Goal: Find specific page/section: Find specific page/section

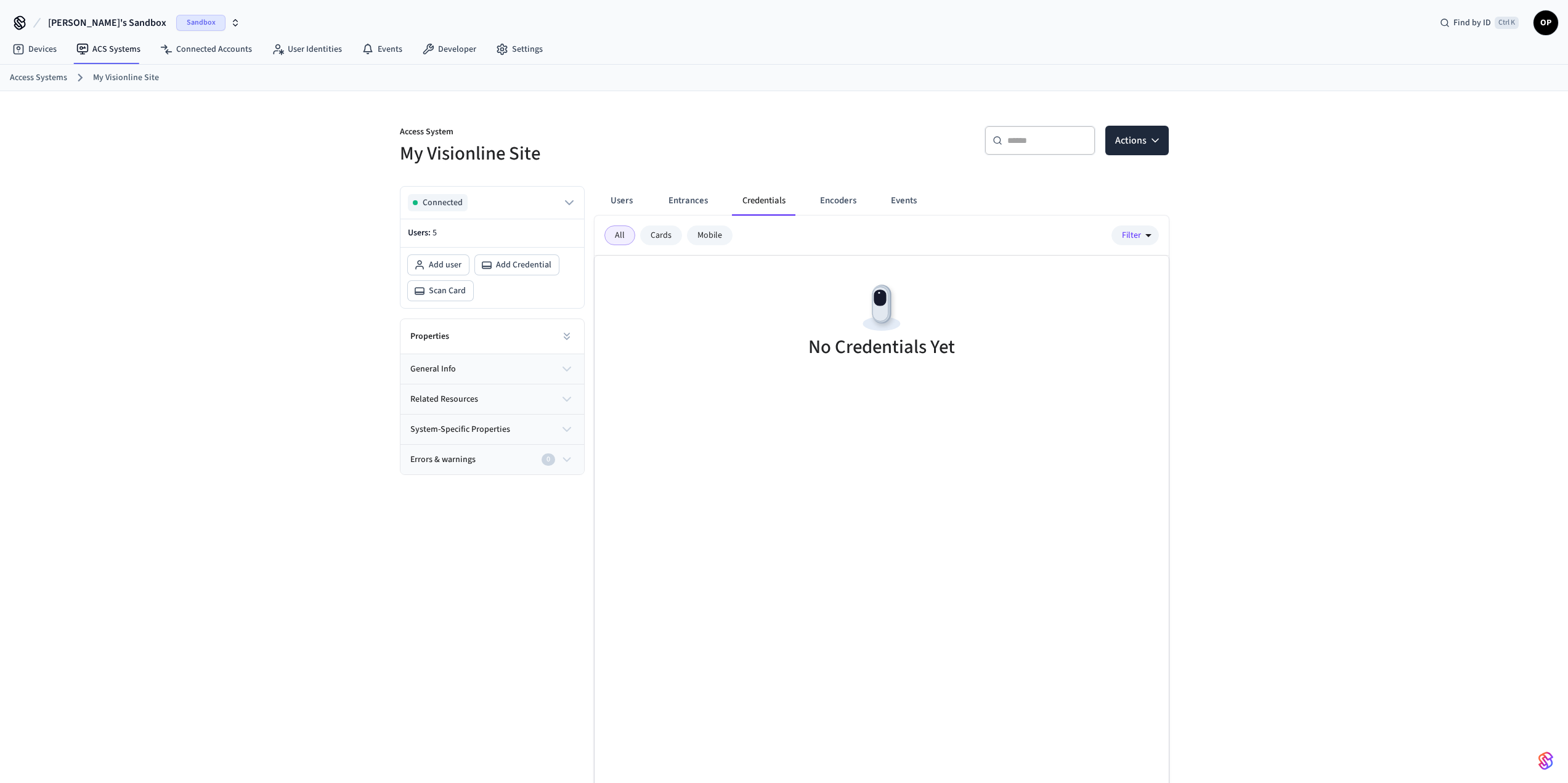
click at [176, 25] on span "Sandbox" at bounding box center [201, 23] width 49 height 16
click at [46, 106] on span "test salto" at bounding box center [32, 102] width 35 height 12
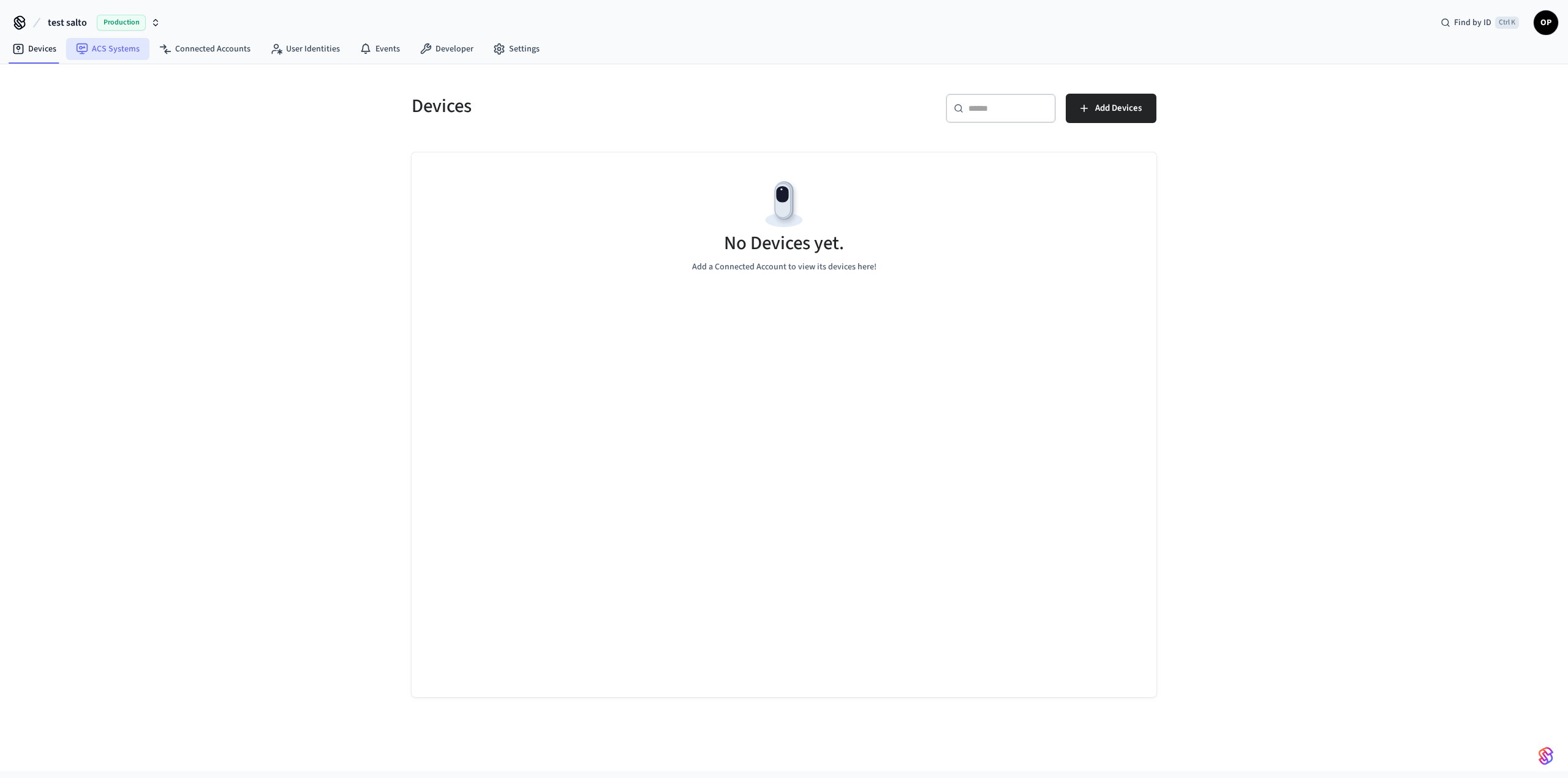
click at [98, 46] on link "ACS Systems" at bounding box center [108, 49] width 83 height 22
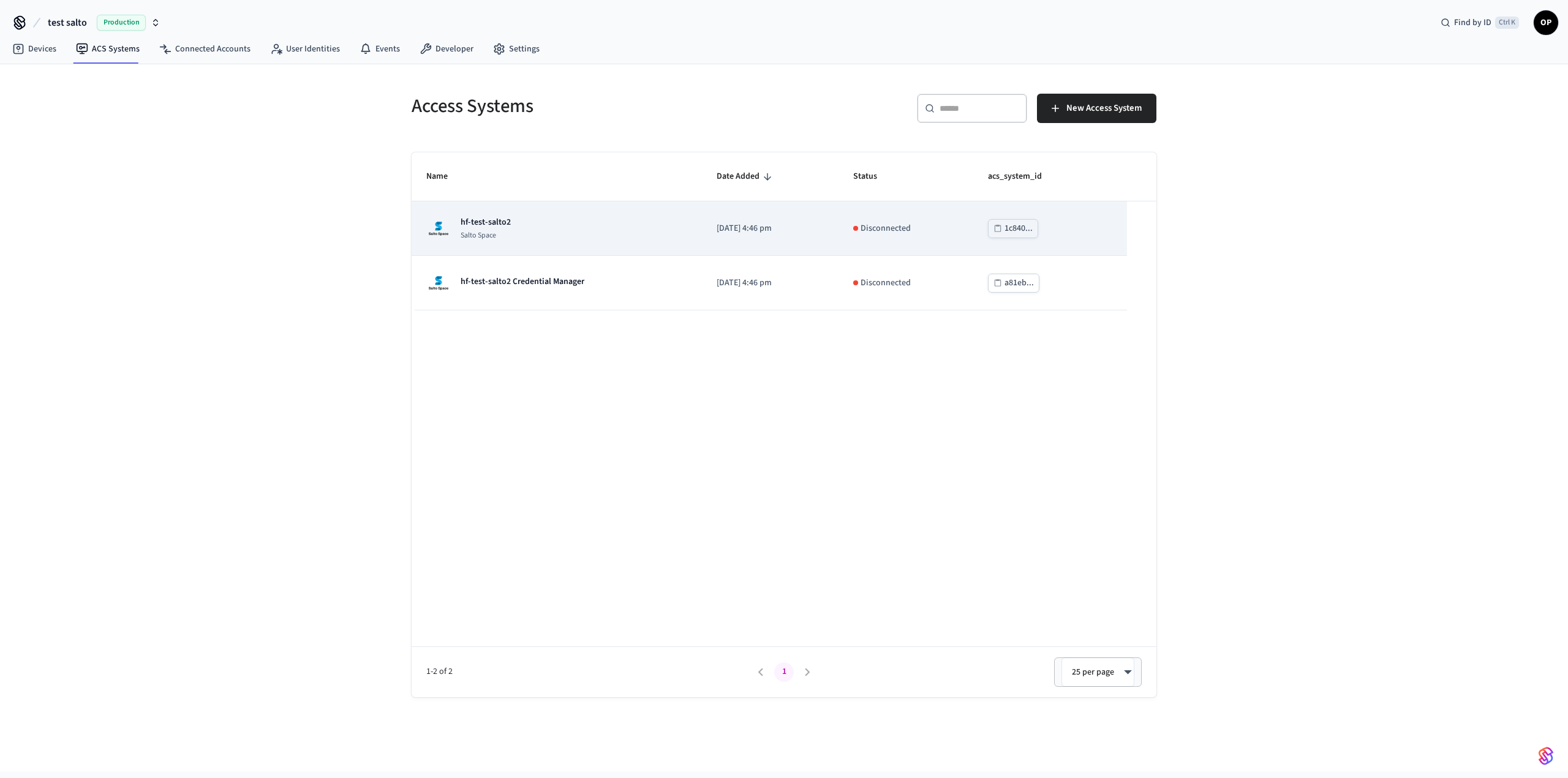
click at [681, 225] on td "hf-test-salto2 Salto Space" at bounding box center [557, 229] width 291 height 54
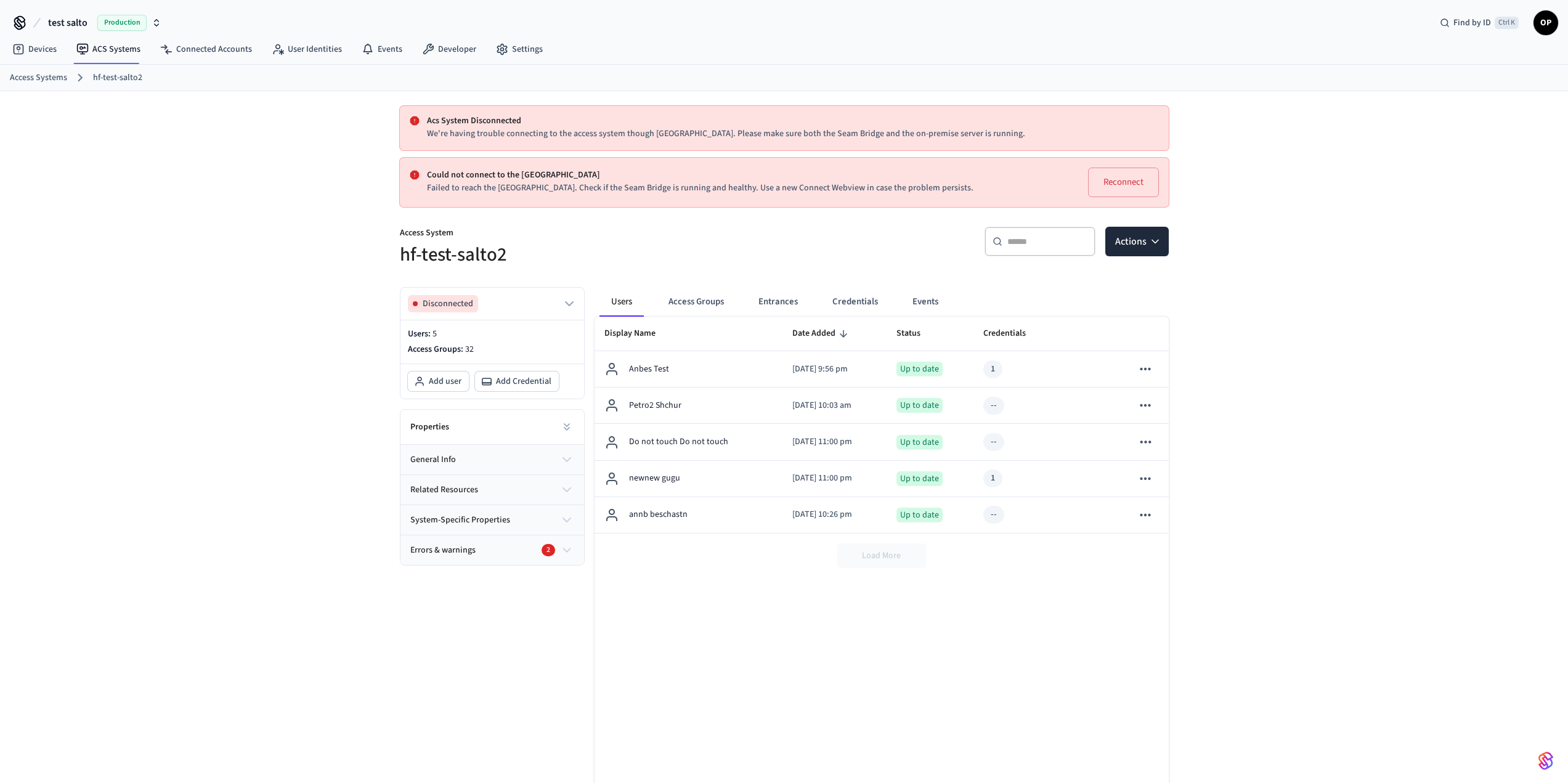
click at [135, 28] on span "Production" at bounding box center [122, 23] width 49 height 16
click at [97, 85] on div "[PERSON_NAME]'s Sandbox Sandbox" at bounding box center [100, 80] width 169 height 16
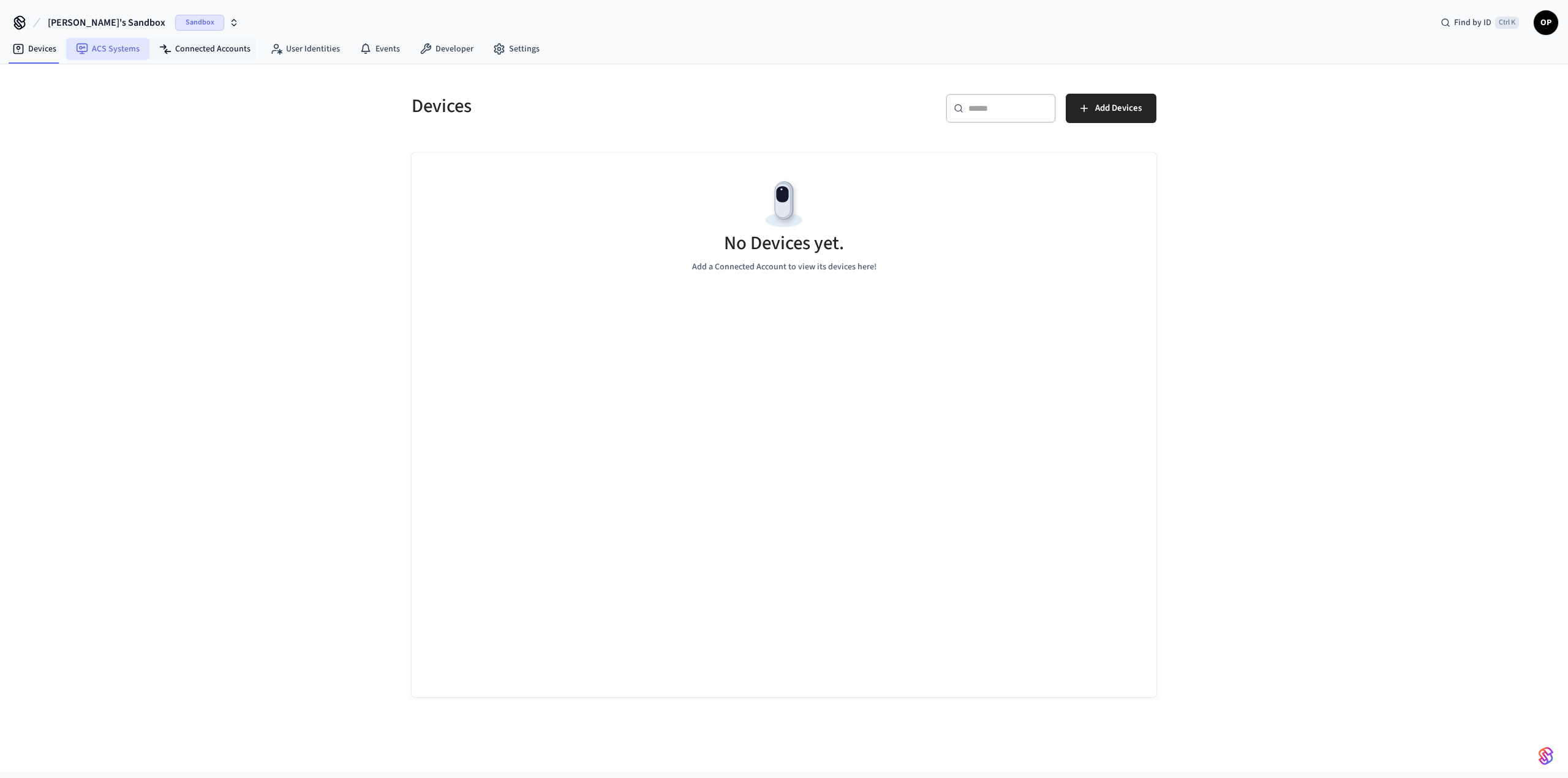
click at [118, 40] on link "ACS Systems" at bounding box center [108, 49] width 83 height 22
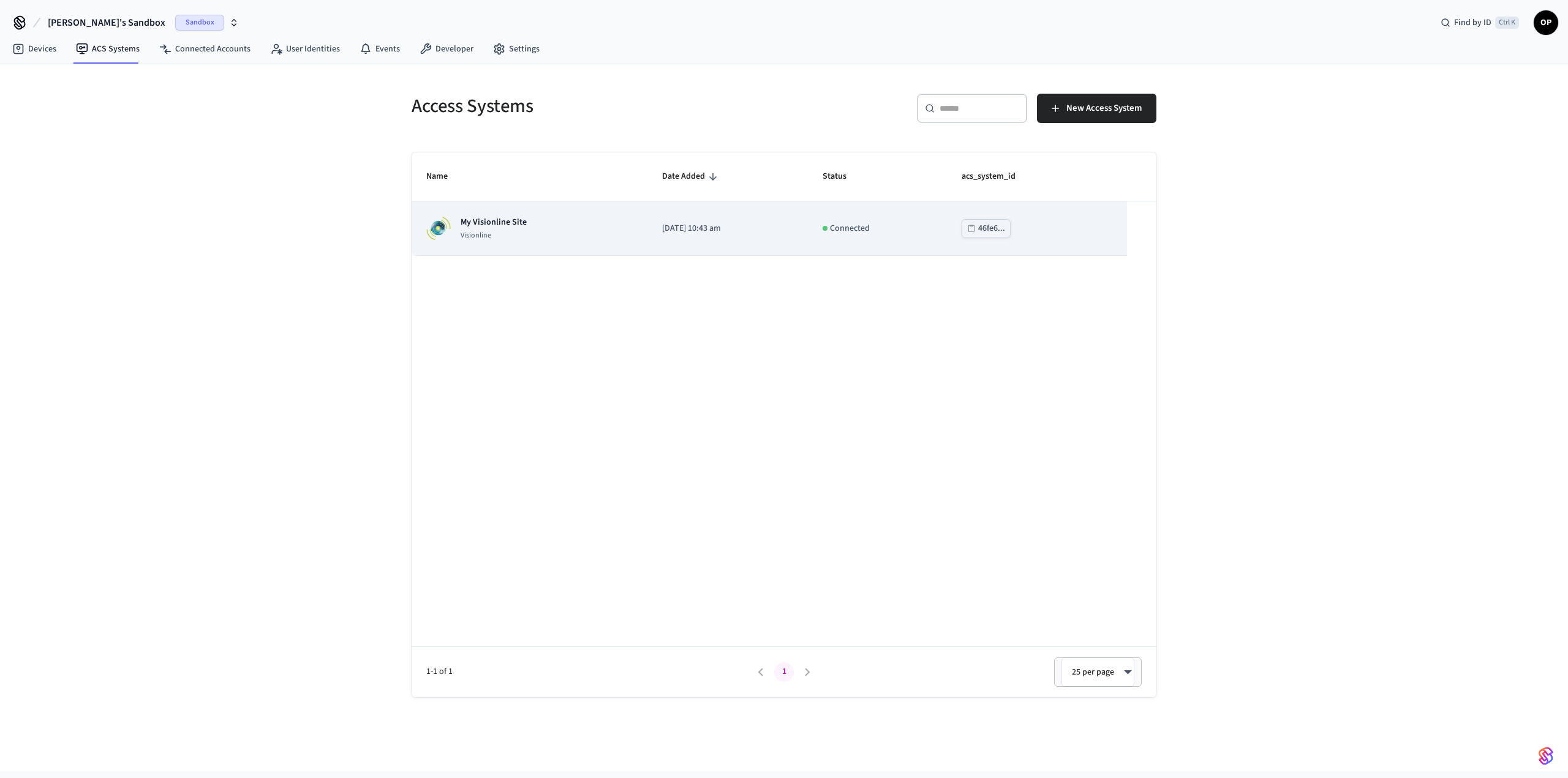
click at [494, 217] on p "My Visionline Site" at bounding box center [493, 222] width 66 height 12
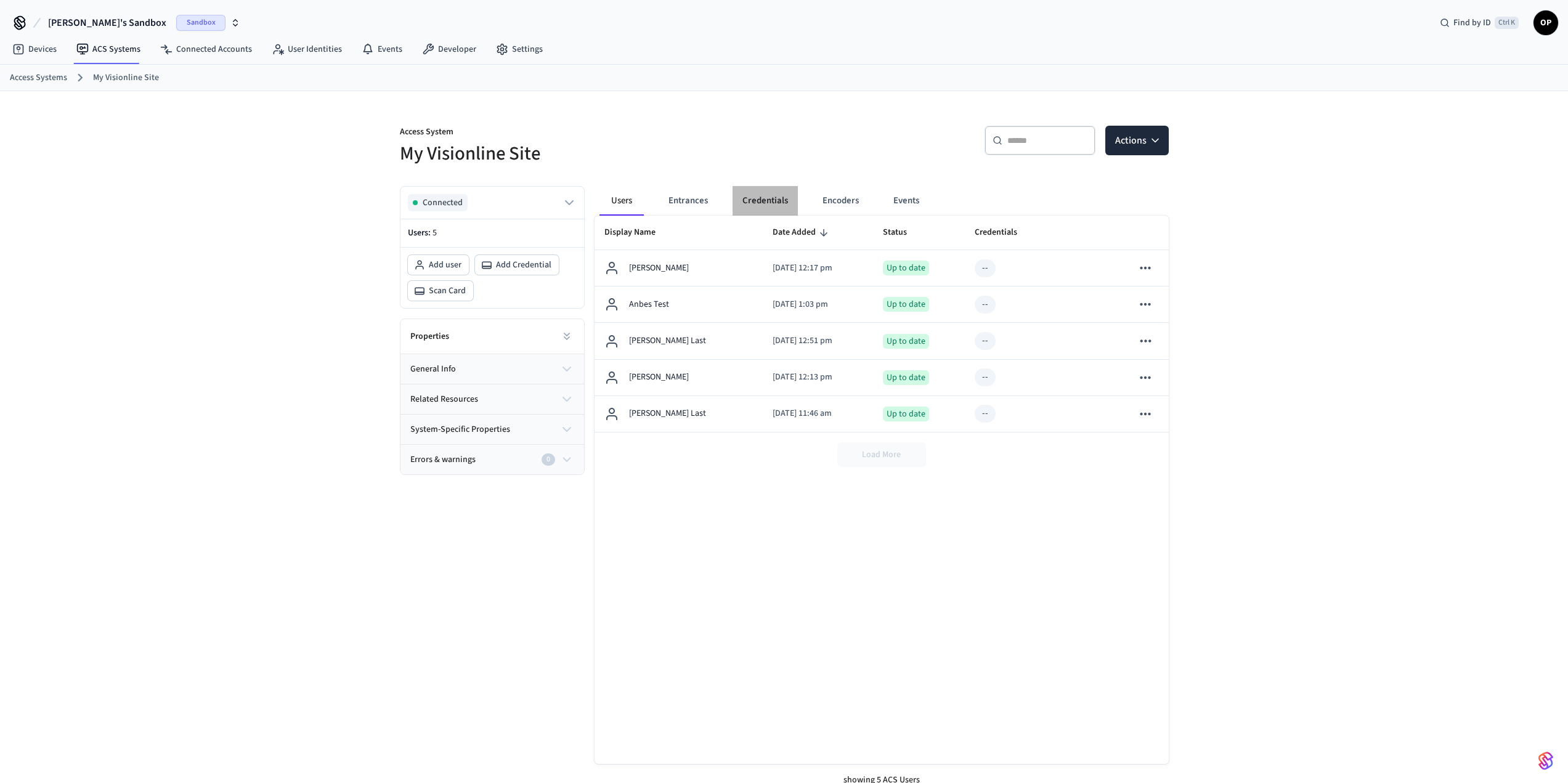
click at [753, 208] on button "Credentials" at bounding box center [765, 201] width 65 height 30
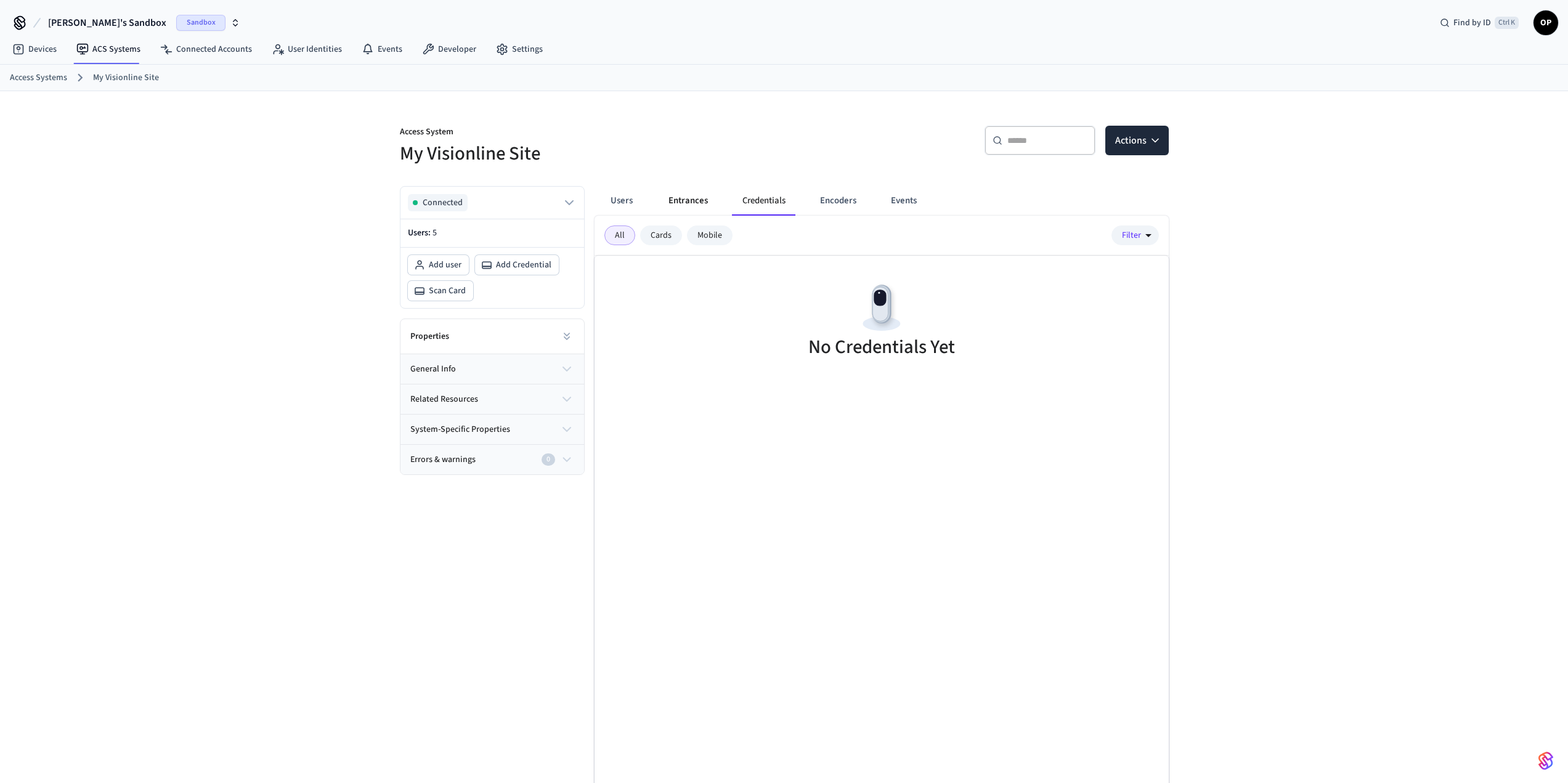
click at [674, 198] on button "Entrances" at bounding box center [688, 201] width 59 height 30
